Goal: Information Seeking & Learning: Check status

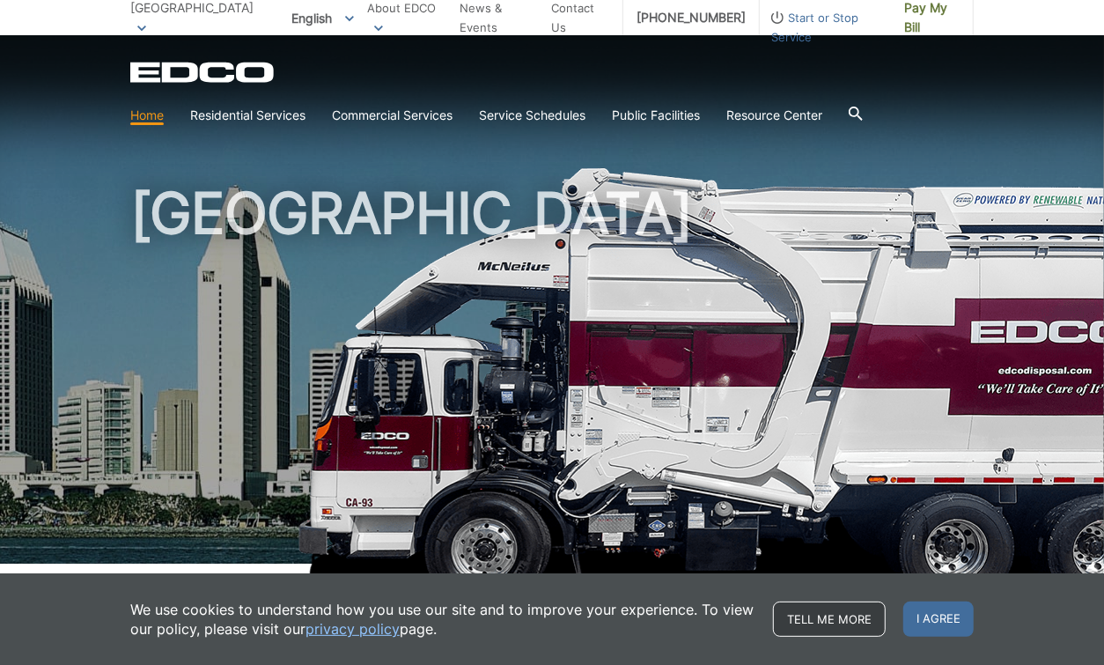
click at [845, 617] on link "Tell me more" at bounding box center [829, 619] width 113 height 35
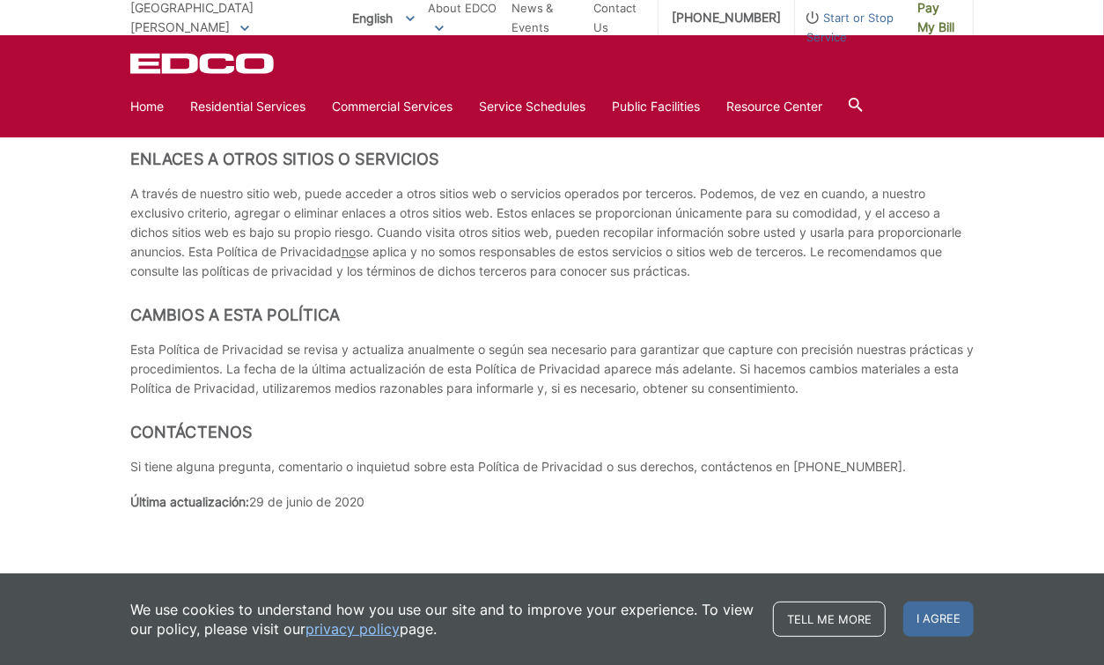
scroll to position [7240, 0]
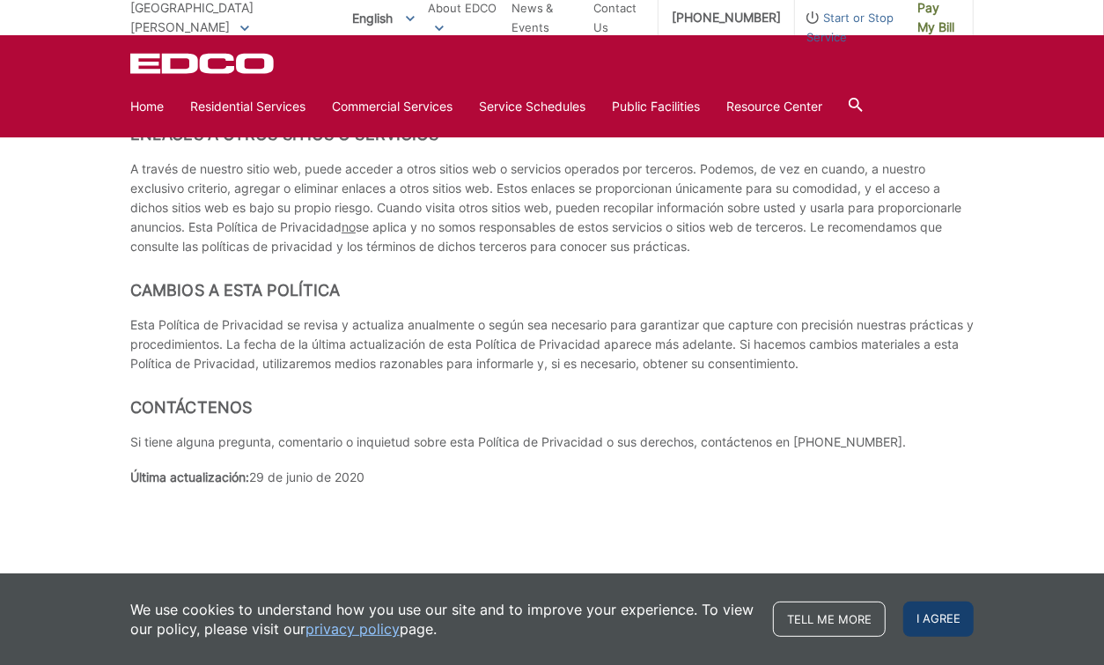
click at [946, 617] on span "I agree" at bounding box center [939, 619] width 70 height 35
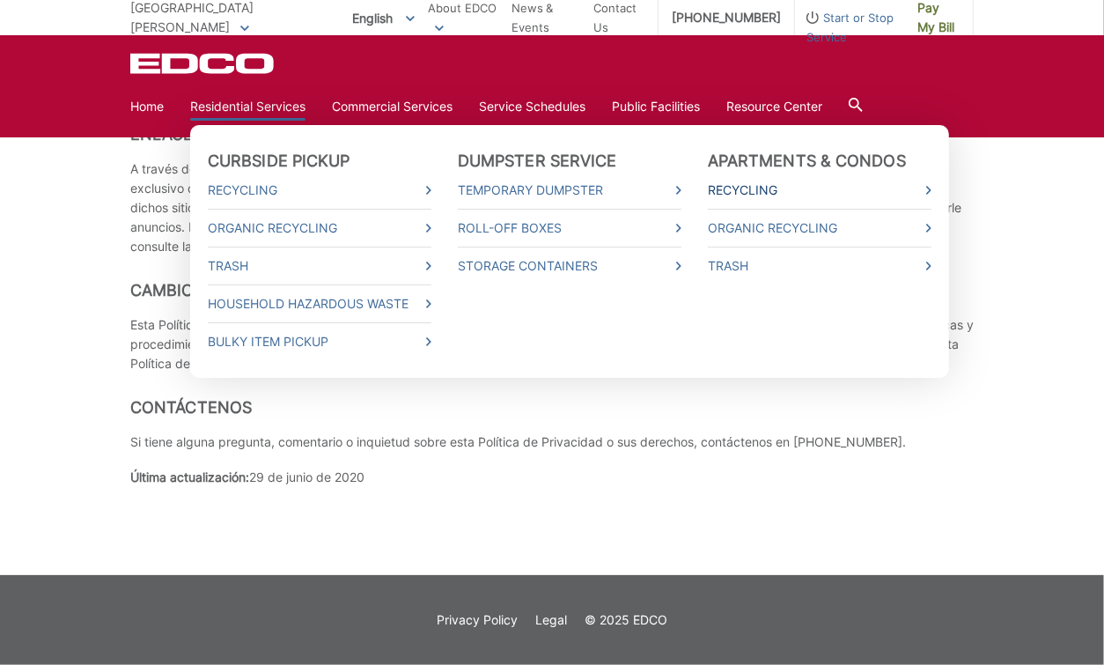
click at [766, 190] on link "Recycling" at bounding box center [820, 190] width 224 height 19
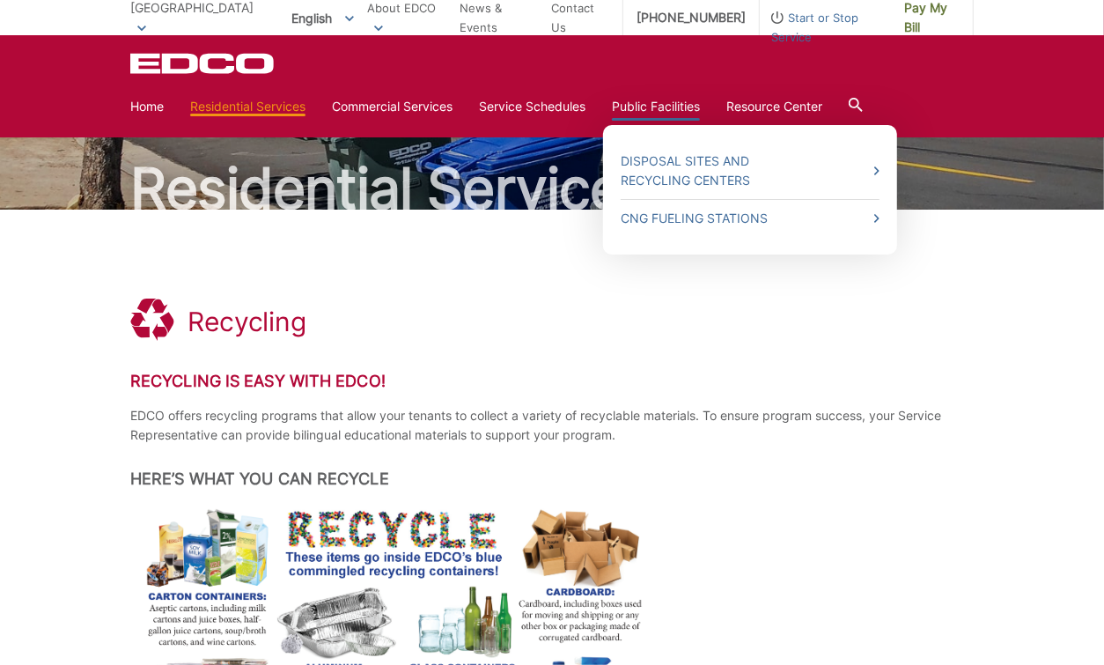
scroll to position [97, 0]
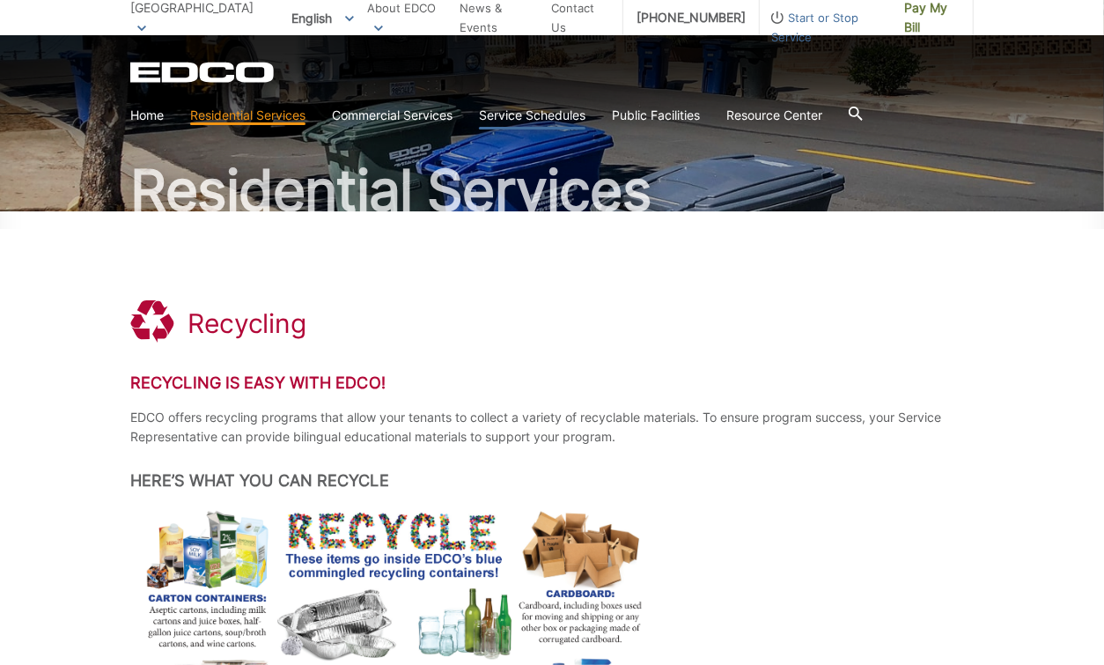
click at [551, 114] on link "Service Schedules" at bounding box center [532, 115] width 107 height 19
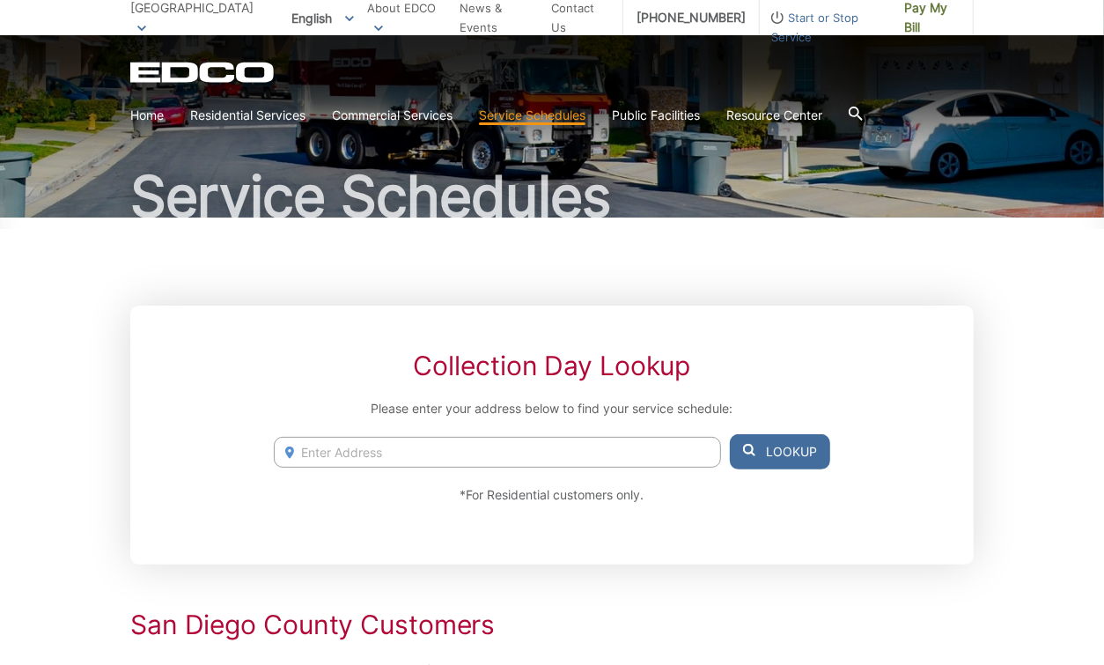
scroll to position [95, 0]
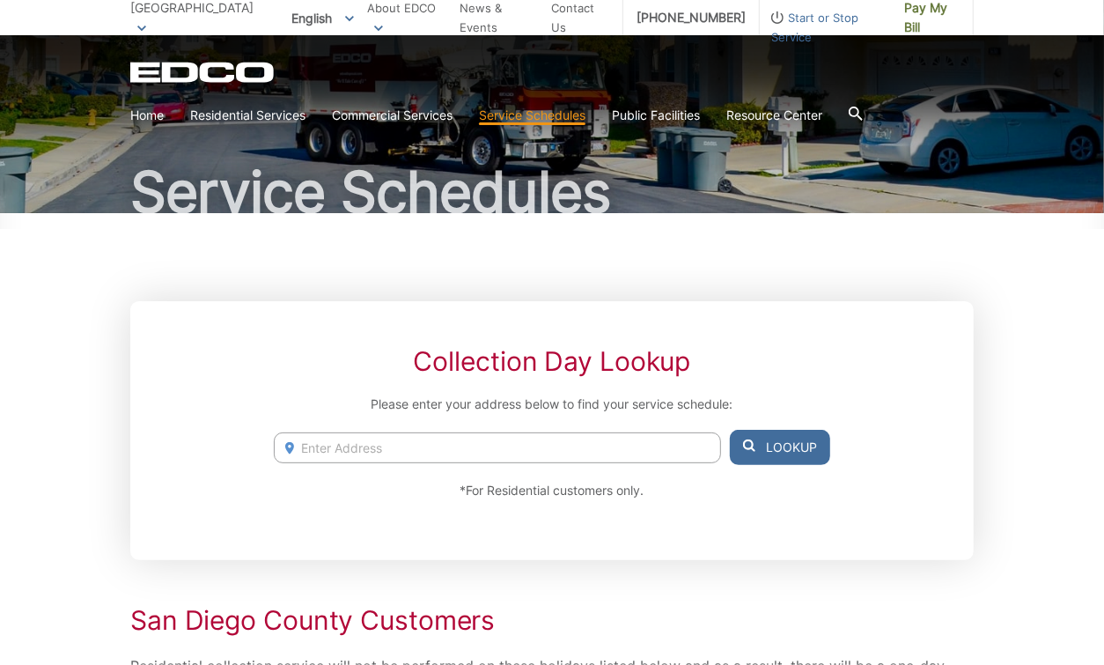
click at [380, 444] on input "Enter Address" at bounding box center [497, 447] width 447 height 31
click at [762, 445] on button "Lookup" at bounding box center [780, 447] width 100 height 35
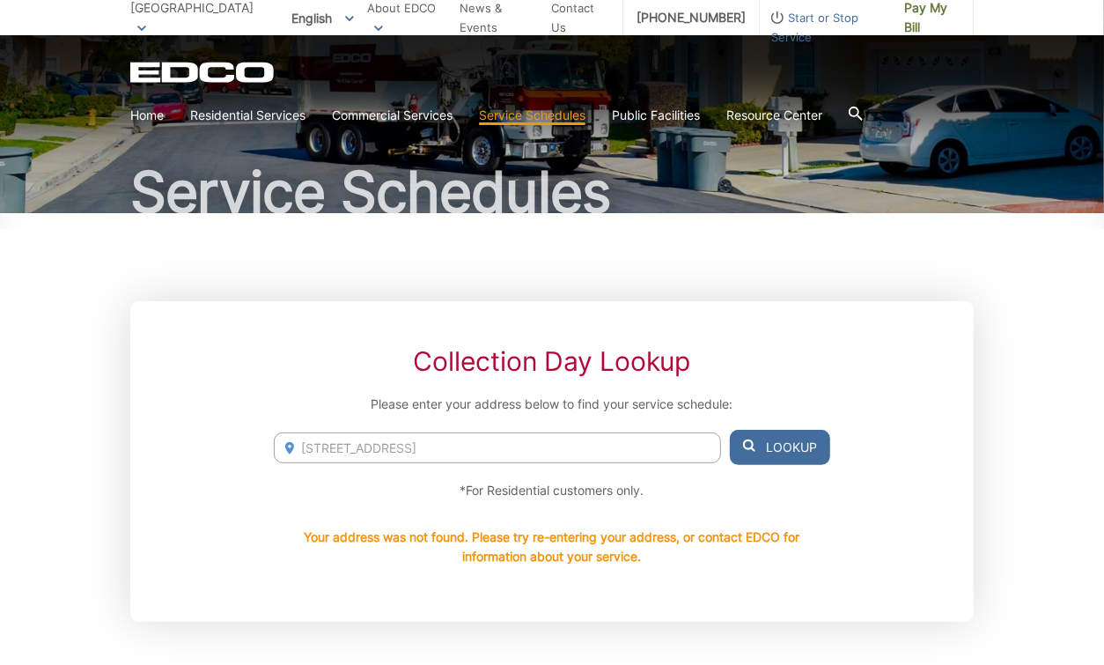
drag, startPoint x: 391, startPoint y: 447, endPoint x: 258, endPoint y: 439, distance: 133.2
click at [258, 439] on div "Collection Day Lookup Please enter your address below to find your service sche…" at bounding box center [552, 461] width 844 height 321
click at [756, 443] on icon at bounding box center [749, 446] width 12 height 12
click at [499, 436] on input "3283 1st Ave" at bounding box center [497, 447] width 447 height 31
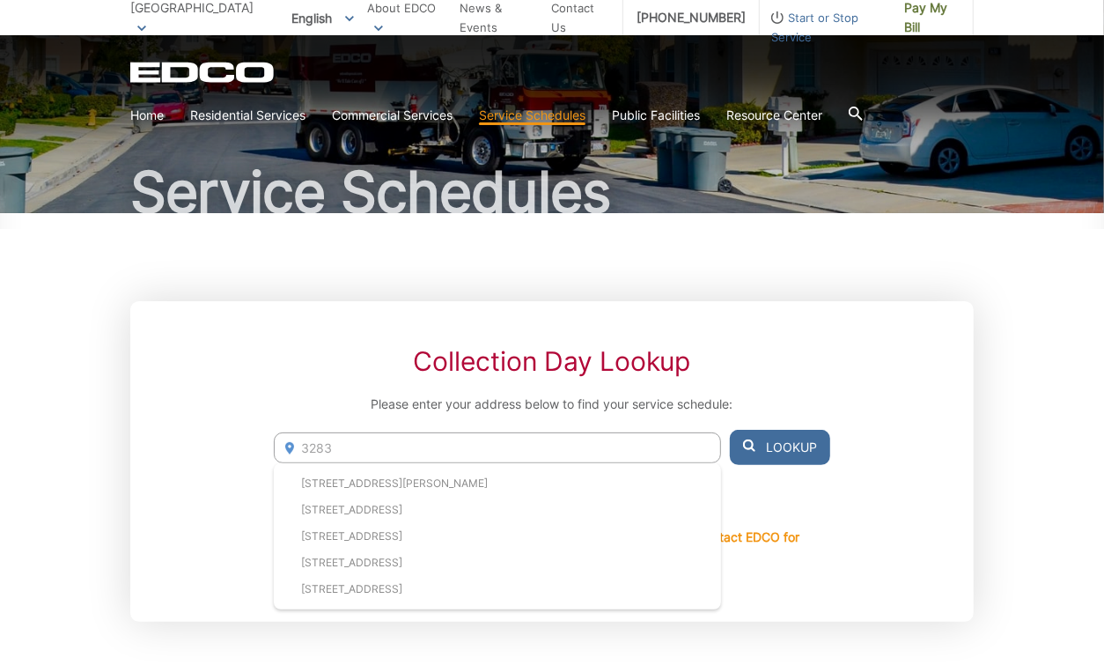
click at [499, 436] on input "3283" at bounding box center [497, 447] width 447 height 31
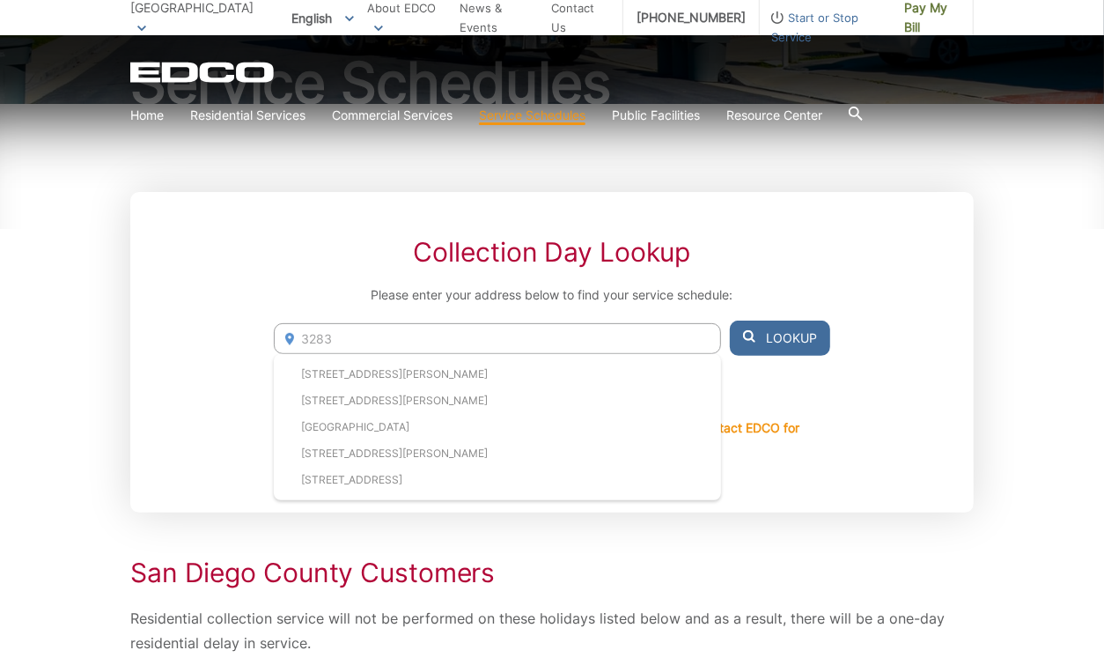
scroll to position [218, 0]
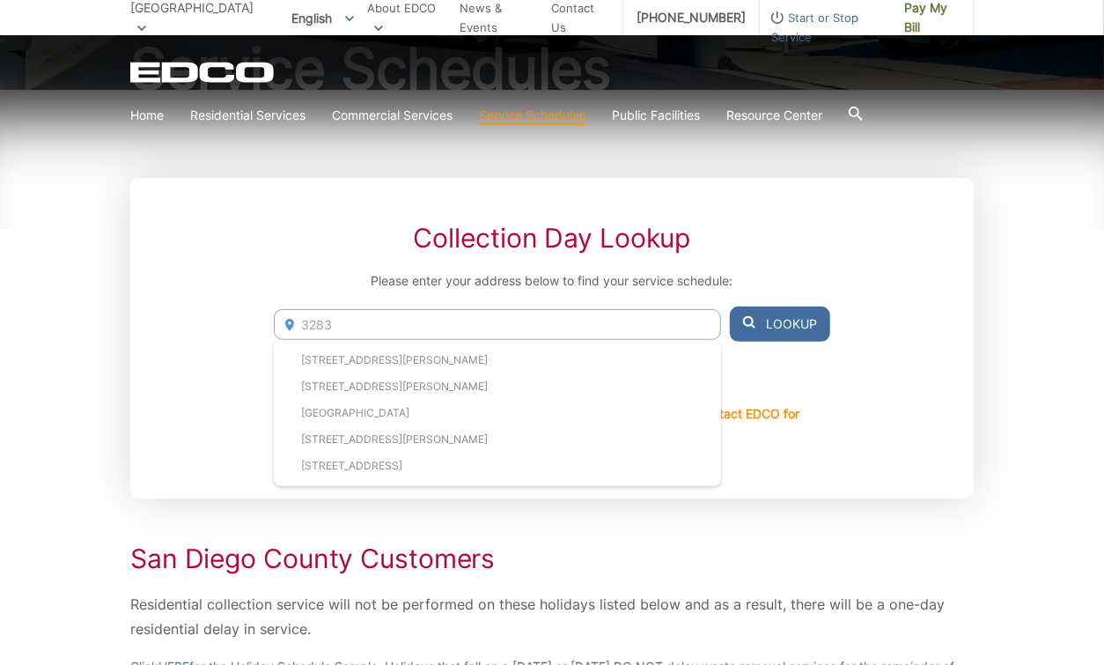
drag, startPoint x: 345, startPoint y: 326, endPoint x: 286, endPoint y: 323, distance: 59.1
click at [286, 323] on div "3283 32839 Rincon Ranch Road, Pauma Valley, CA, 92061 32833 Rincon Ranch Road, …" at bounding box center [552, 324] width 557 height 35
click at [375, 378] on li "1152 Via Del Cerro, Vista, CA, 92084" at bounding box center [497, 386] width 447 height 26
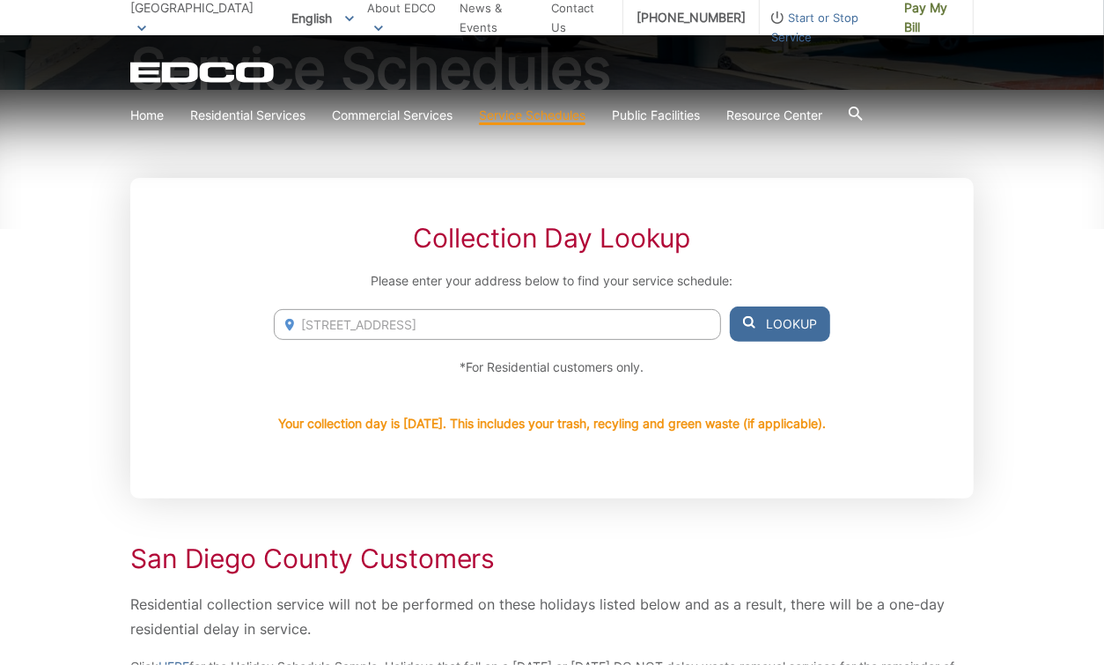
click at [770, 318] on button "Lookup" at bounding box center [780, 324] width 100 height 35
drag, startPoint x: 534, startPoint y: 322, endPoint x: 321, endPoint y: 319, distance: 212.3
click at [321, 319] on input "1152 Via Del Cerro, Vista, CA, 92084" at bounding box center [497, 324] width 447 height 31
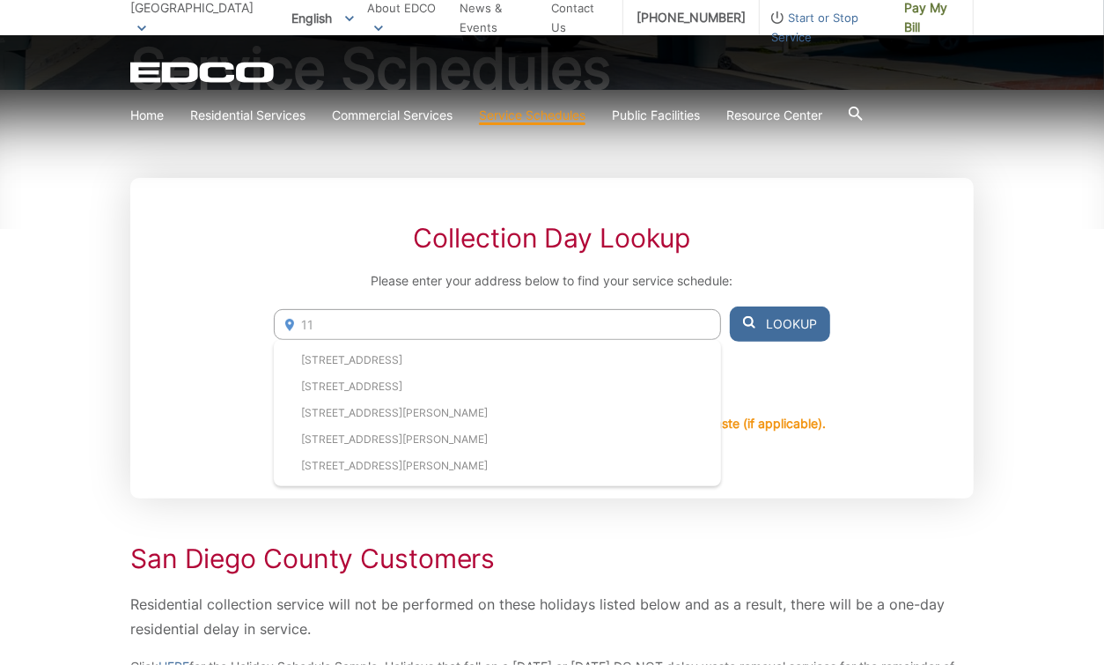
type input "1"
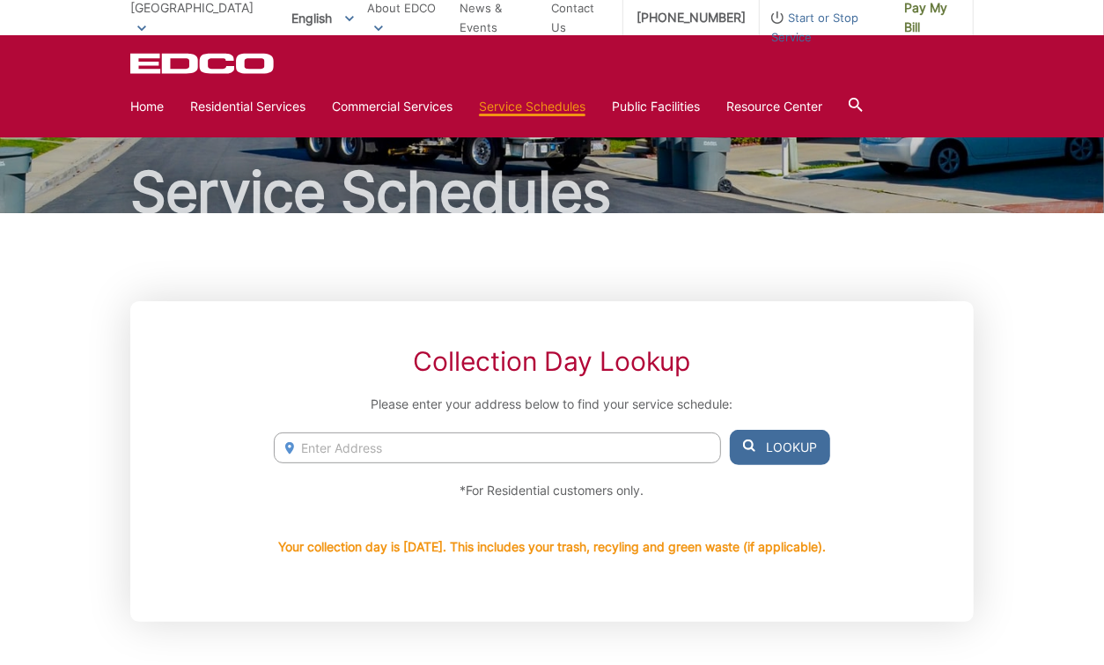
scroll to position [0, 0]
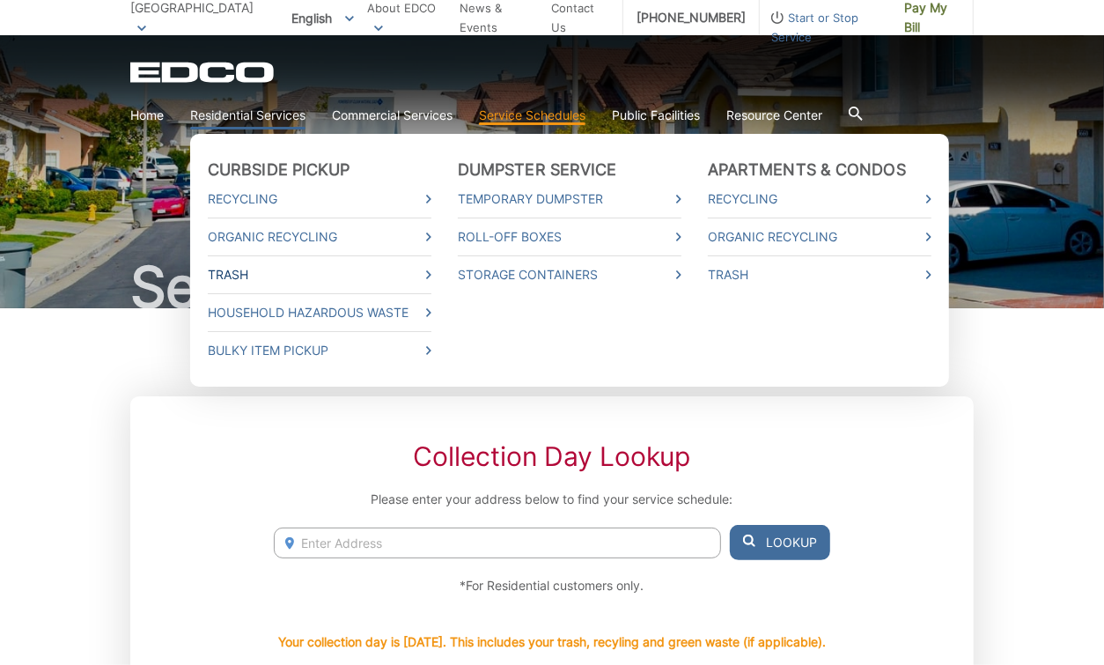
click at [246, 270] on link "Trash" at bounding box center [320, 274] width 224 height 19
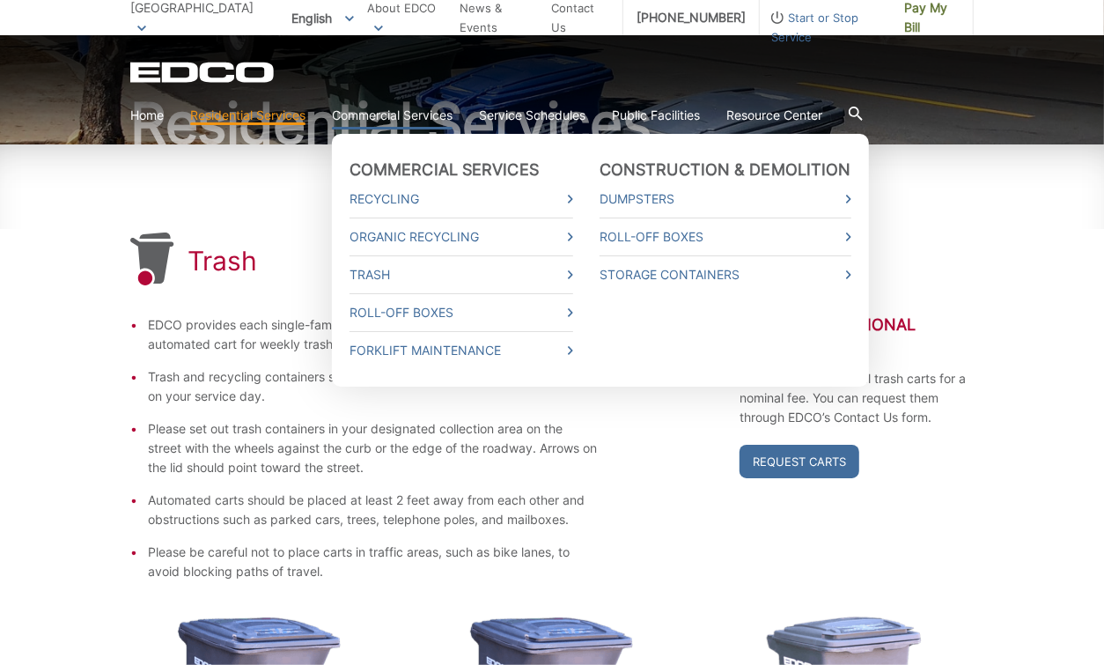
scroll to position [158, 0]
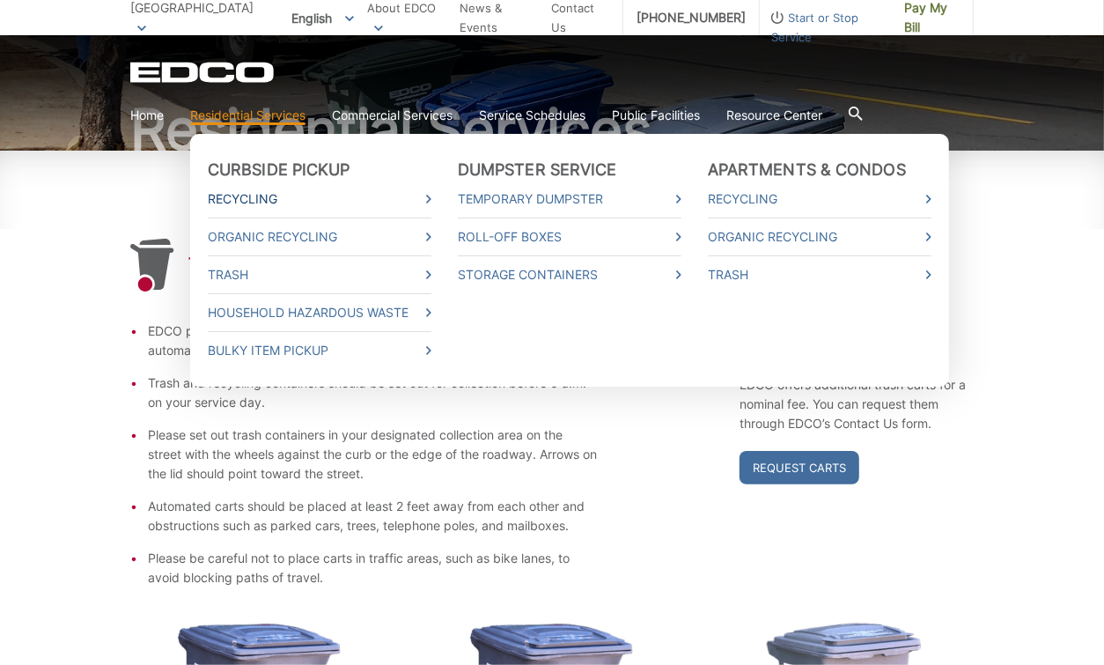
click at [260, 196] on link "Recycling" at bounding box center [320, 198] width 224 height 19
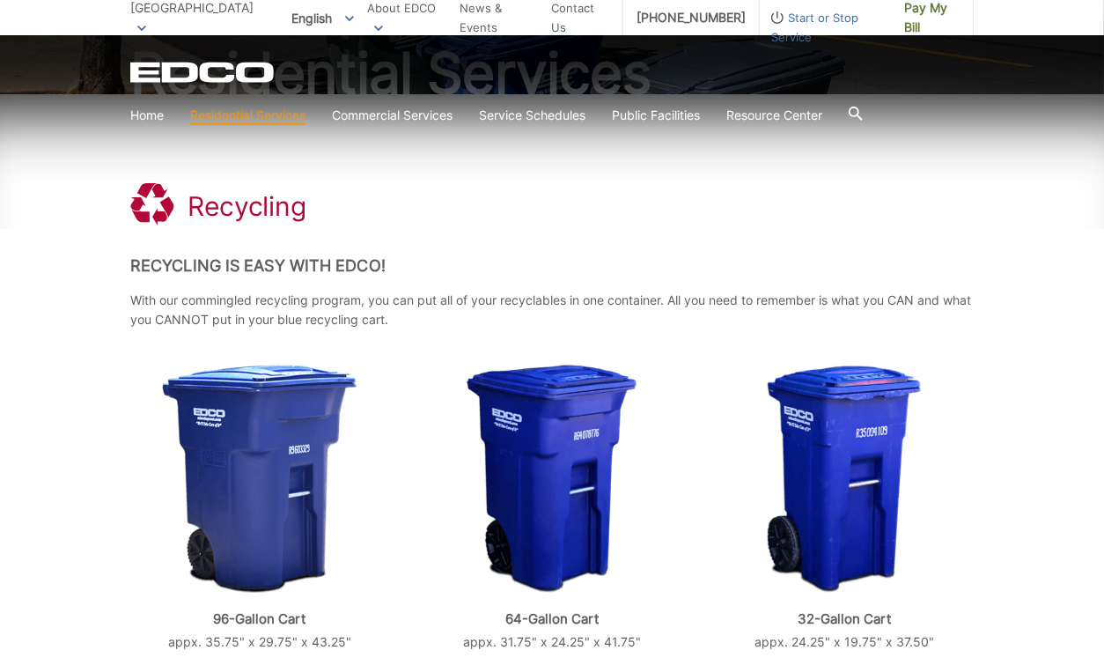
scroll to position [203, 0]
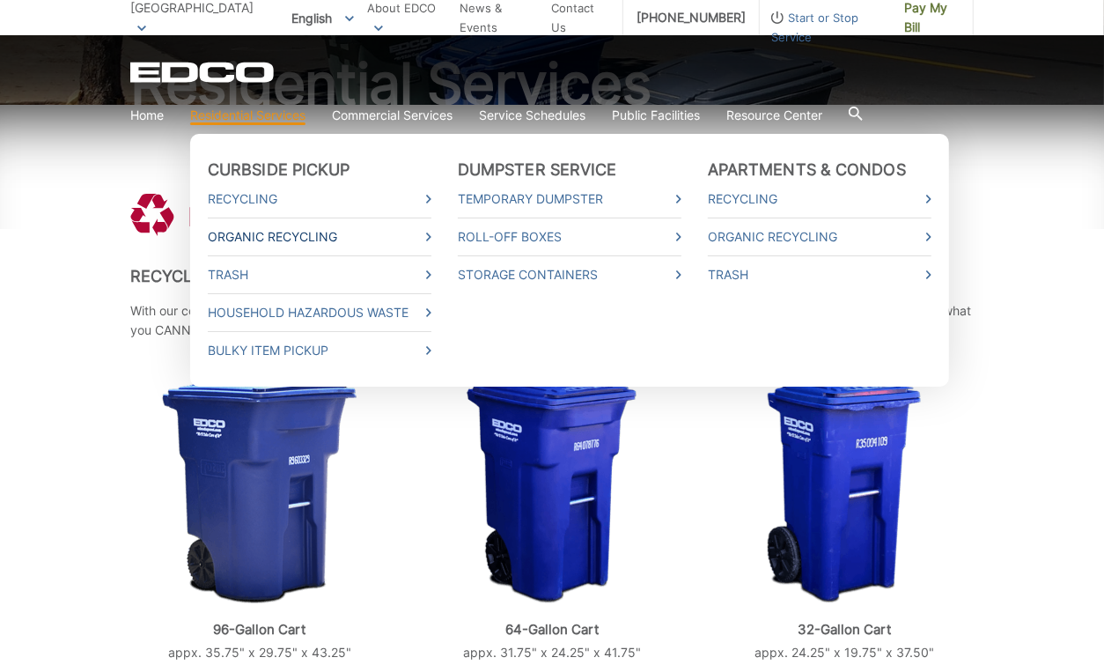
click at [254, 234] on link "Organic Recycling" at bounding box center [320, 236] width 224 height 19
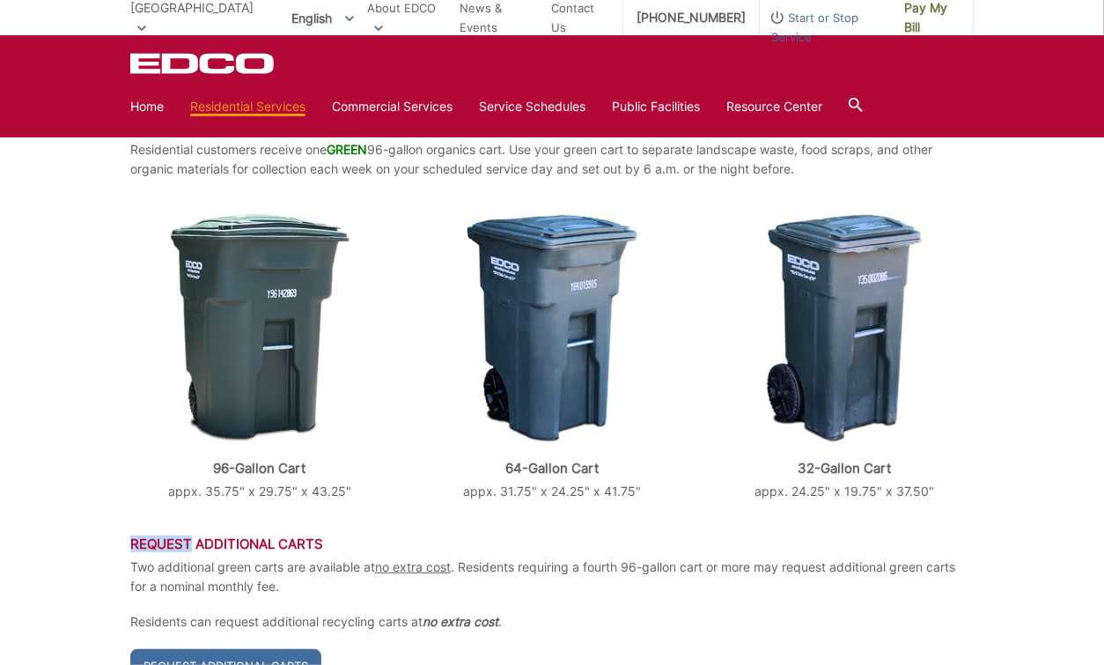
scroll to position [530, 0]
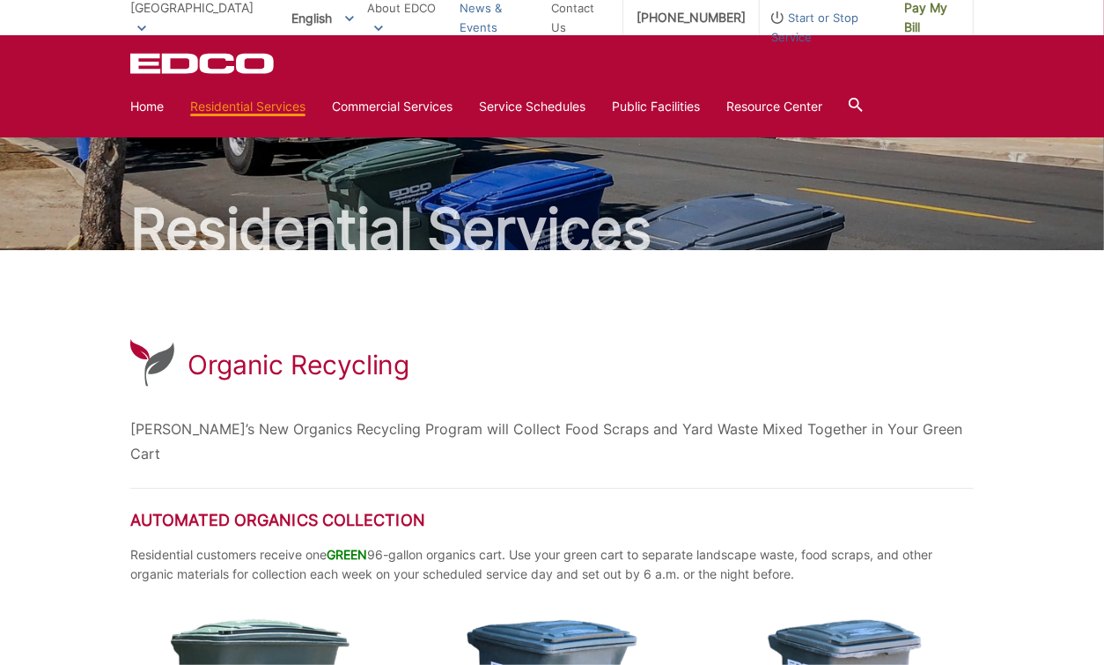
scroll to position [57, 0]
